Goal: Book appointment/travel/reservation

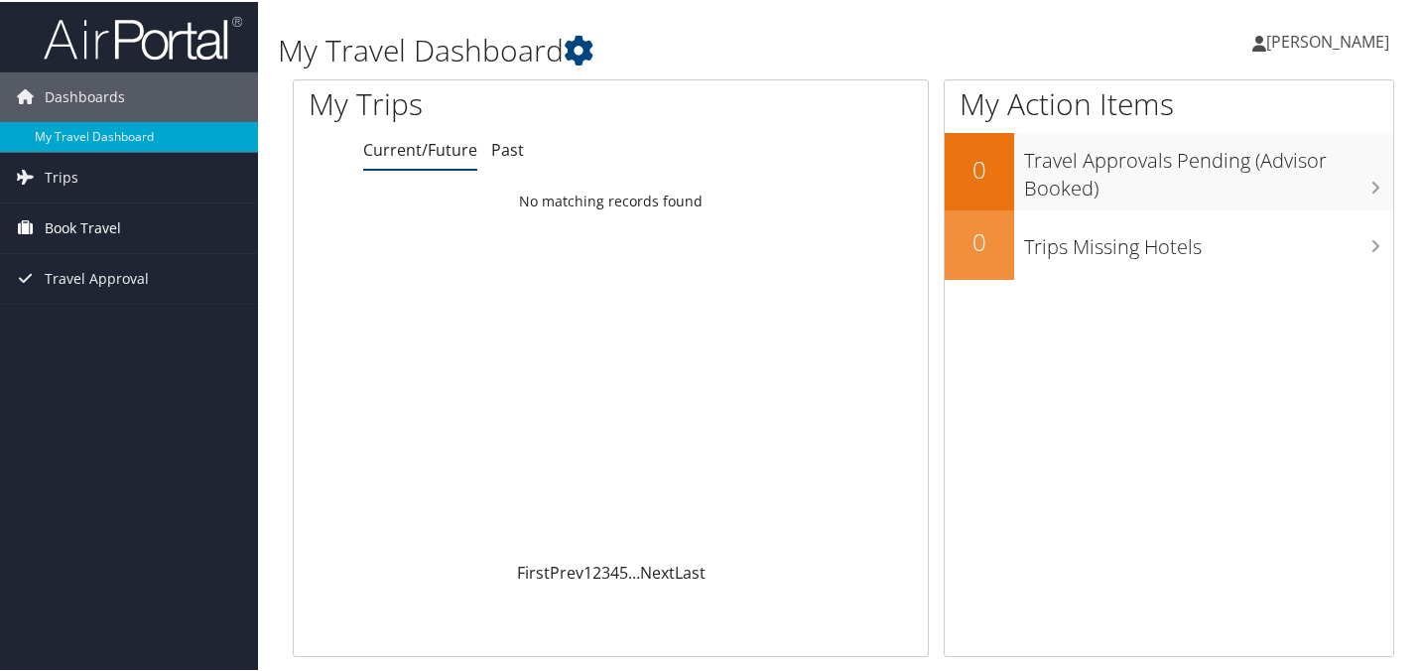
click at [118, 240] on span "Book Travel" at bounding box center [83, 226] width 76 height 50
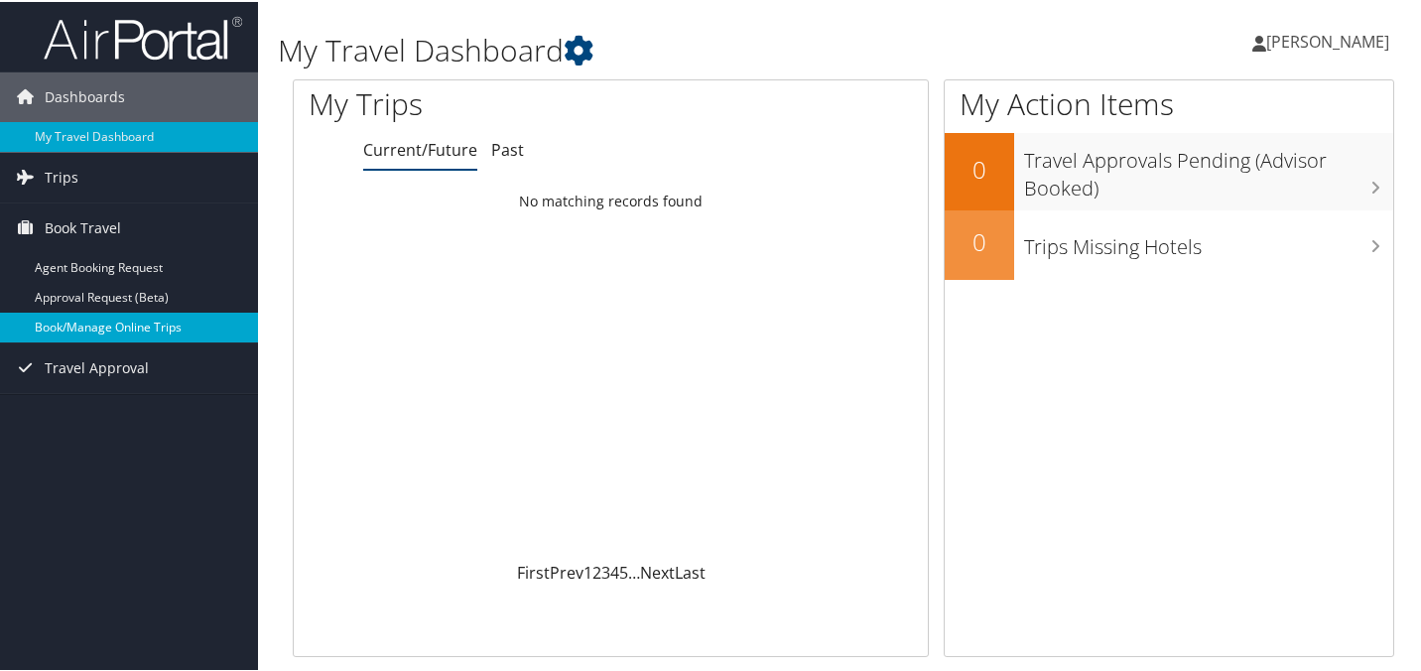
click at [97, 326] on link "Book/Manage Online Trips" at bounding box center [129, 326] width 258 height 30
